Goal: Transaction & Acquisition: Purchase product/service

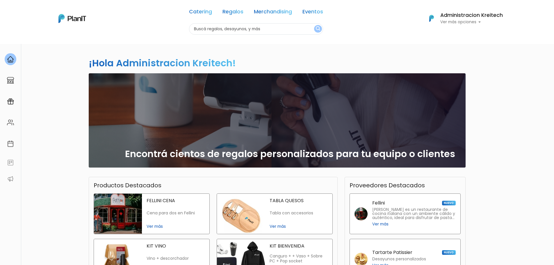
click at [473, 22] on p "Ver más opciones" at bounding box center [471, 22] width 63 height 4
click at [468, 34] on span "Mis Compras" at bounding box center [471, 34] width 30 height 7
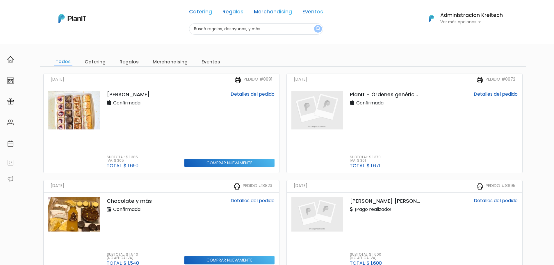
scroll to position [58, 0]
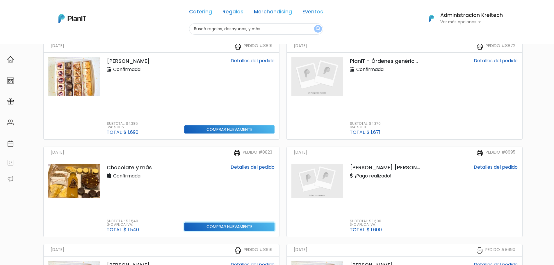
click at [211, 134] on input "Comprar nuevamente" at bounding box center [229, 129] width 90 height 8
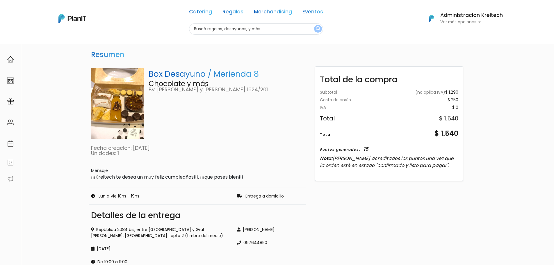
click at [132, 97] on img at bounding box center [117, 103] width 53 height 71
click at [115, 55] on h3 "Resumen" at bounding box center [108, 54] width 38 height 13
click at [119, 146] on p "Fecha creacion: 25/07/14" at bounding box center [197, 148] width 212 height 5
click at [196, 72] on p "Box Desayuno / Merienda 8" at bounding box center [226, 74] width 155 height 12
click at [536, 74] on div "Resumen Box Desayuno / Merienda 8 Chocolate y más Bv. Batlle y Ordoñez 1624/201…" at bounding box center [277, 217] width 554 height 347
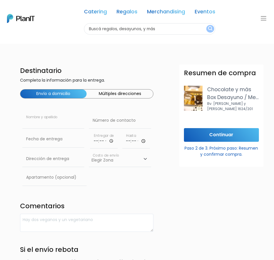
click at [53, 127] on input "text" at bounding box center [53, 121] width 62 height 16
paste input "Irnel Victoria Sosa"
type input "Irnel Victoria Sosa"
click at [103, 120] on input "text" at bounding box center [120, 121] width 62 height 16
paste input "98 602 374"
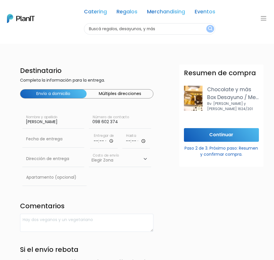
type input "098 602 374"
click at [108, 142] on input "time" at bounding box center [104, 139] width 28 height 17
click at [113, 142] on input "time" at bounding box center [104, 139] width 28 height 17
type input "09:00"
drag, startPoint x: 139, startPoint y: 142, endPoint x: 142, endPoint y: 144, distance: 4.0
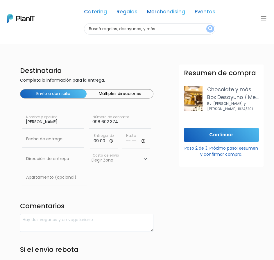
click at [142, 144] on input "time" at bounding box center [136, 139] width 28 height 17
type input "13:00"
click at [192, 174] on div "Resumen de compra Chocolate y más Box Desayuno / Merienda 8 Bv. Batlle y Ordoñe…" at bounding box center [221, 195] width 91 height 260
click at [115, 162] on select "Elegir Zona Zona américa- $600 Montevideo- $250" at bounding box center [120, 159] width 62 height 16
click at [89, 151] on select "Elegir Zona Zona américa- $600 Montevideo- $250" at bounding box center [120, 159] width 62 height 16
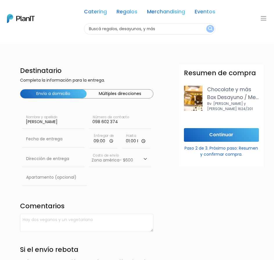
drag, startPoint x: 119, startPoint y: 163, endPoint x: 117, endPoint y: 167, distance: 4.7
click at [119, 163] on select "Elegir Zona Zona américa- $600 Montevideo- $250" at bounding box center [120, 159] width 62 height 16
select select "10"
click at [89, 151] on select "Elegir Zona Zona américa- $600 Montevideo- $250" at bounding box center [120, 159] width 62 height 16
click at [45, 164] on input "text" at bounding box center [53, 159] width 62 height 16
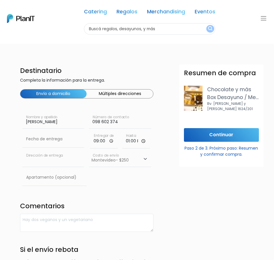
click at [50, 159] on input "text" at bounding box center [53, 159] width 62 height 16
paste input "Camino Tomkinson e/ Encarnacion Benitez 6795, Paso de la Arena"
type input "Camino Tomkinson e/ Encarnacion Benitez 6795, Paso de la Arena"
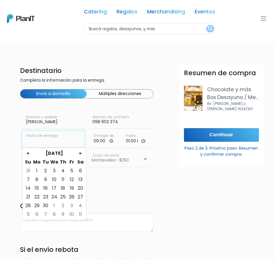
click at [40, 142] on input "text" at bounding box center [53, 139] width 62 height 16
click at [56, 172] on td "3" at bounding box center [54, 171] width 9 height 9
type input "03/09/2025"
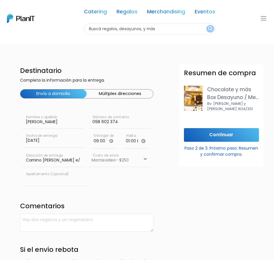
click at [40, 181] on input "text" at bounding box center [54, 178] width 65 height 16
click at [157, 211] on form "Destinatario Completa la información para la entrega. Envío a domicilio Múltipl…" at bounding box center [160, 217] width 281 height 305
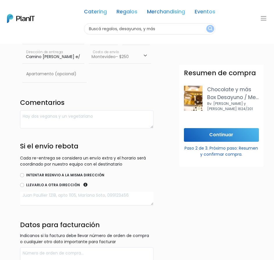
scroll to position [145, 0]
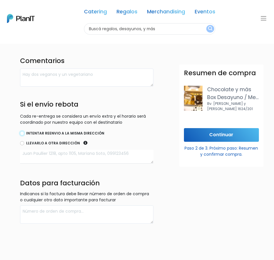
click at [23, 135] on input "Intentar reenvio a la misma dirección" at bounding box center [22, 133] width 4 height 4
radio input "true"
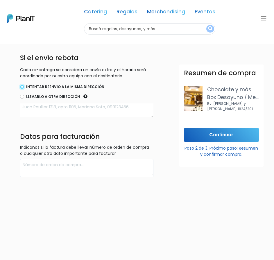
scroll to position [223, 0]
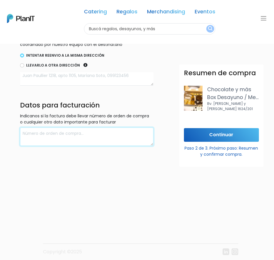
click at [46, 139] on textarea at bounding box center [87, 137] width 134 height 18
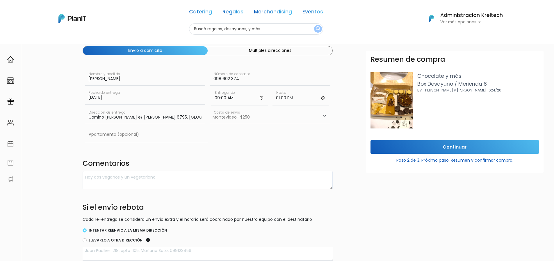
scroll to position [29, 0]
type textarea "020371930019 KREITECH SRL OBLIGADO 1384"
click at [413, 145] on input "Continuar" at bounding box center [454, 147] width 168 height 14
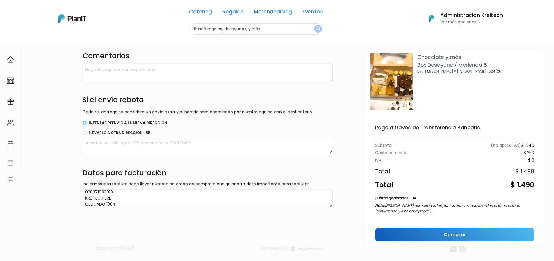
scroll to position [40, 0]
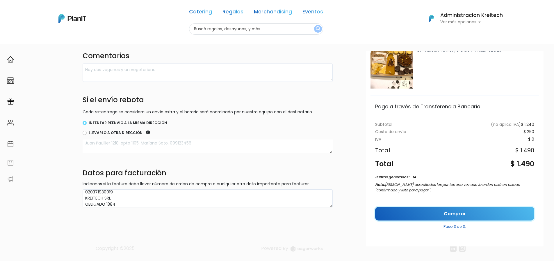
click at [457, 213] on link "Comprar" at bounding box center [454, 213] width 159 height 14
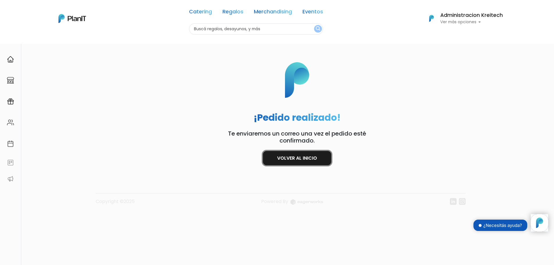
click at [319, 162] on link "Volver al inicio" at bounding box center [297, 158] width 68 height 14
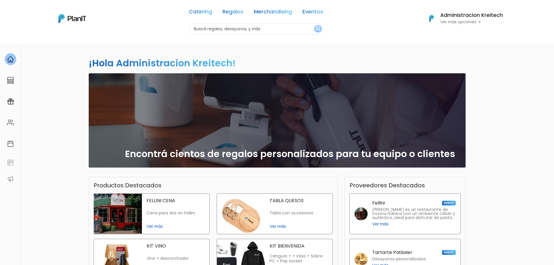
click at [472, 21] on p "Ver más opciones" at bounding box center [471, 22] width 63 height 4
click at [468, 45] on span "Mi Lista" at bounding box center [464, 46] width 16 height 7
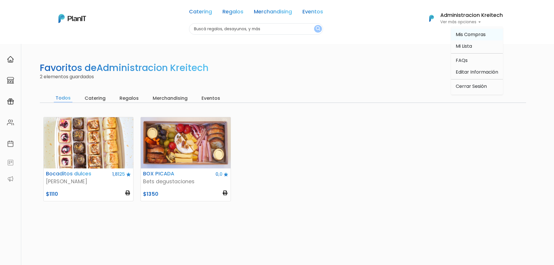
click at [468, 33] on span "Mis Compras" at bounding box center [471, 34] width 30 height 7
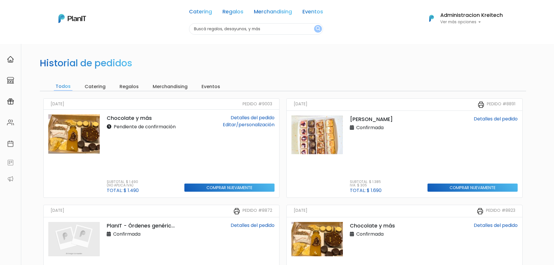
click at [82, 131] on img at bounding box center [73, 133] width 51 height 39
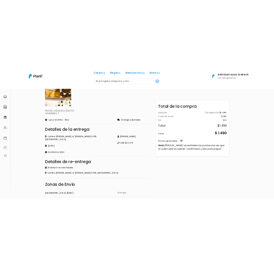
scroll to position [145, 0]
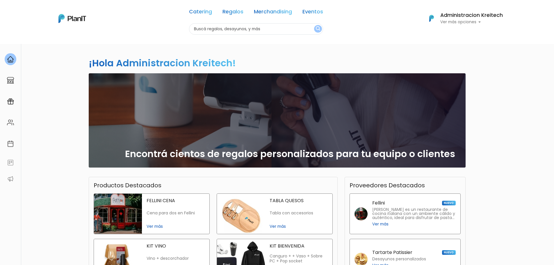
click at [488, 27] on div "Catering Regalos Merchandising Eventos Catering Regalos Merchandising Eventos C…" at bounding box center [276, 18] width 465 height 32
drag, startPoint x: 477, startPoint y: 22, endPoint x: 470, endPoint y: 37, distance: 16.1
click at [477, 23] on p "Ver más opciones" at bounding box center [471, 22] width 63 height 4
drag, startPoint x: 474, startPoint y: 33, endPoint x: 468, endPoint y: 35, distance: 6.8
click at [474, 33] on span "Mis Compras" at bounding box center [471, 34] width 30 height 7
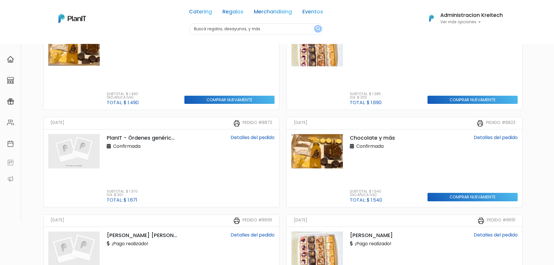
scroll to position [58, 0]
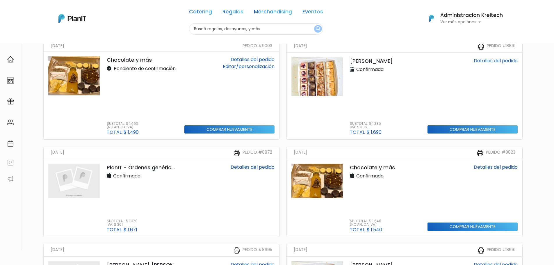
click at [430, 80] on div "Detalles del pedido Comprar nuevamente" at bounding box center [472, 95] width 97 height 77
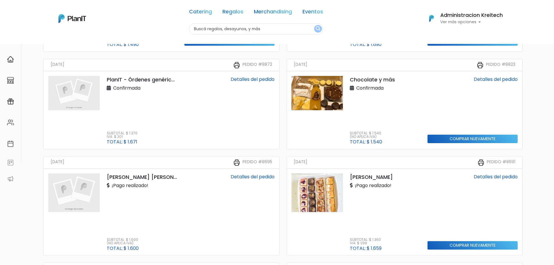
scroll to position [204, 0]
